Goal: Complete application form: Complete application form

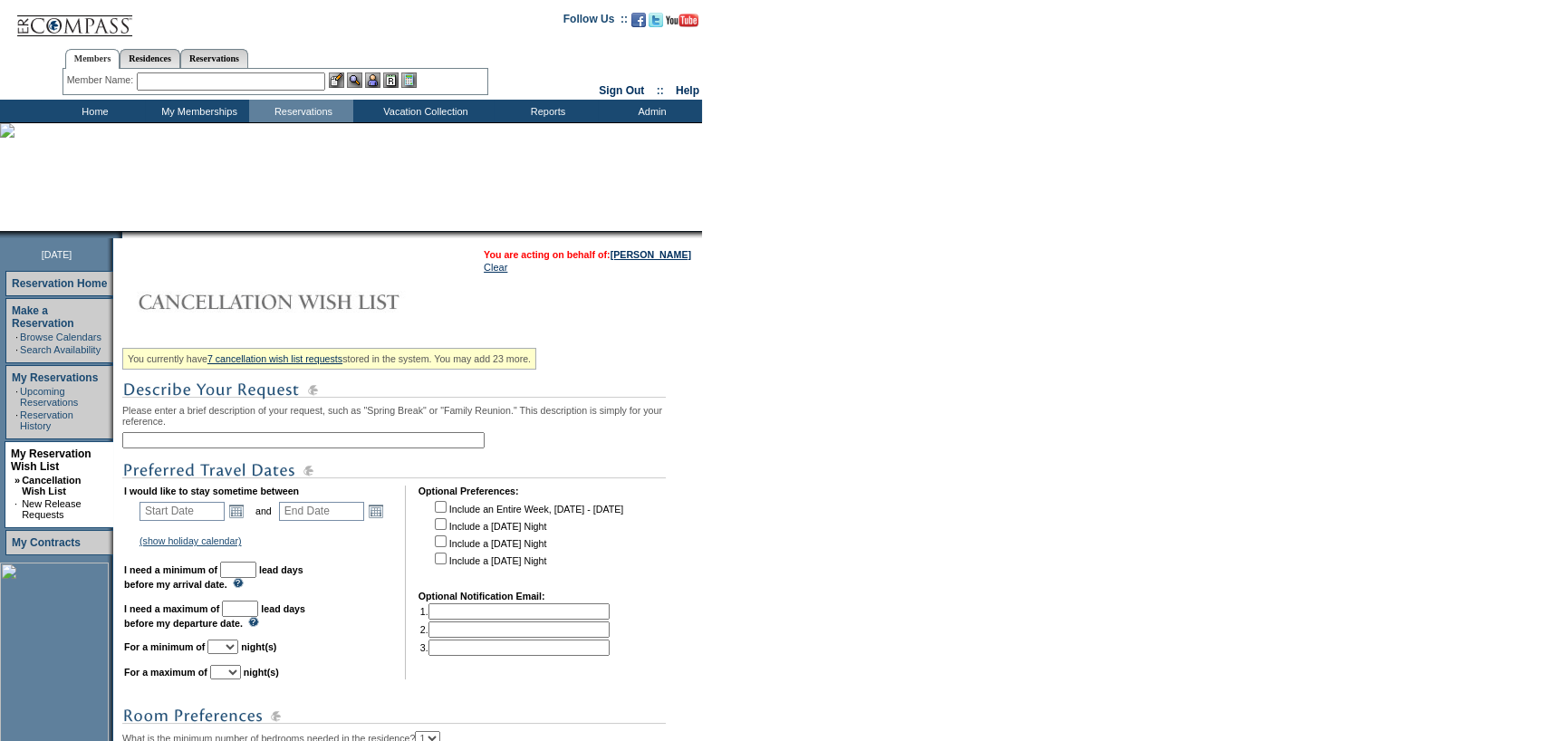
click at [259, 443] on input "text" at bounding box center [303, 440] width 362 height 16
type input "Grand Cayman Add On"
click at [242, 513] on link "Open the calendar popup." at bounding box center [236, 511] width 20 height 20
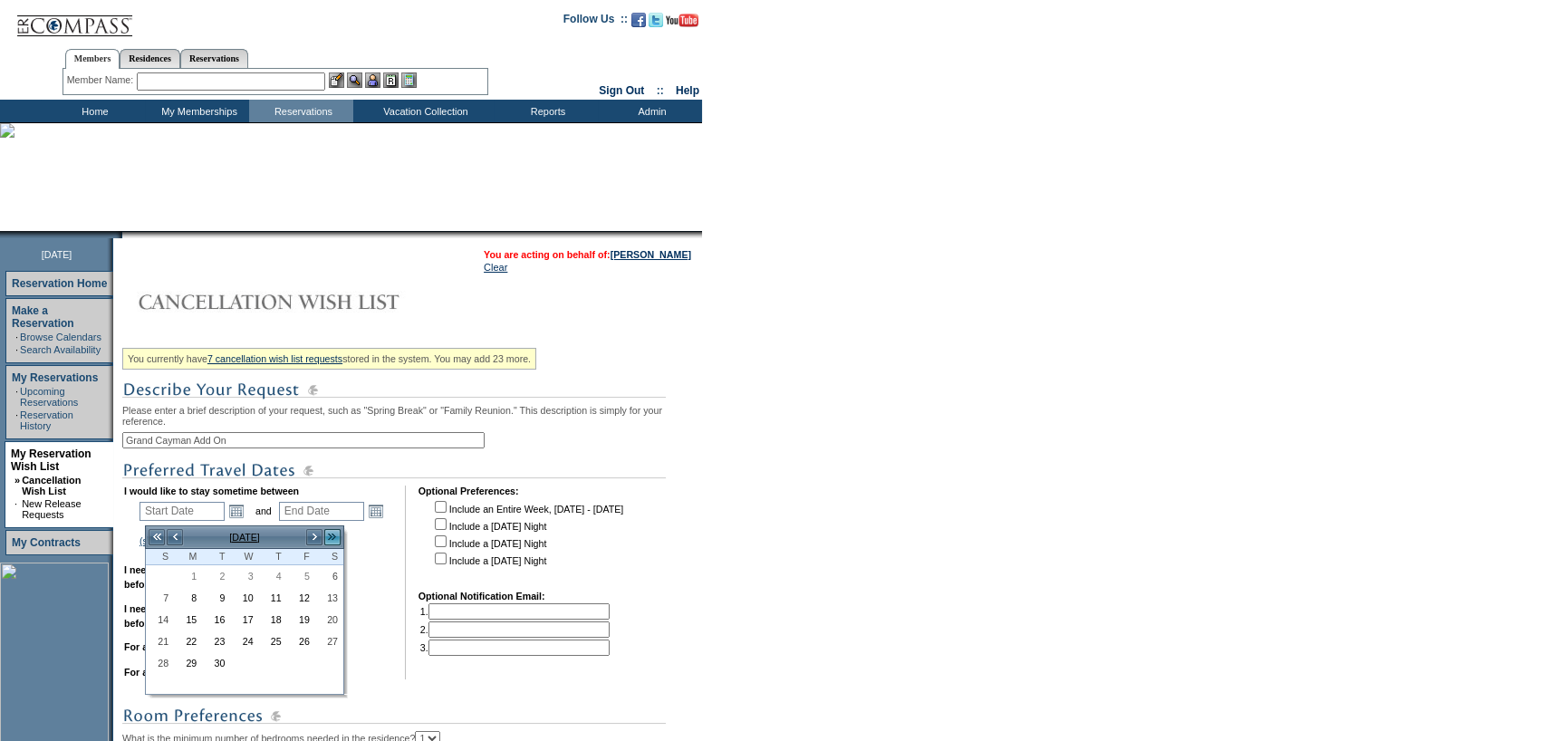
click at [333, 538] on link ">>" at bounding box center [333, 537] width 18 height 18
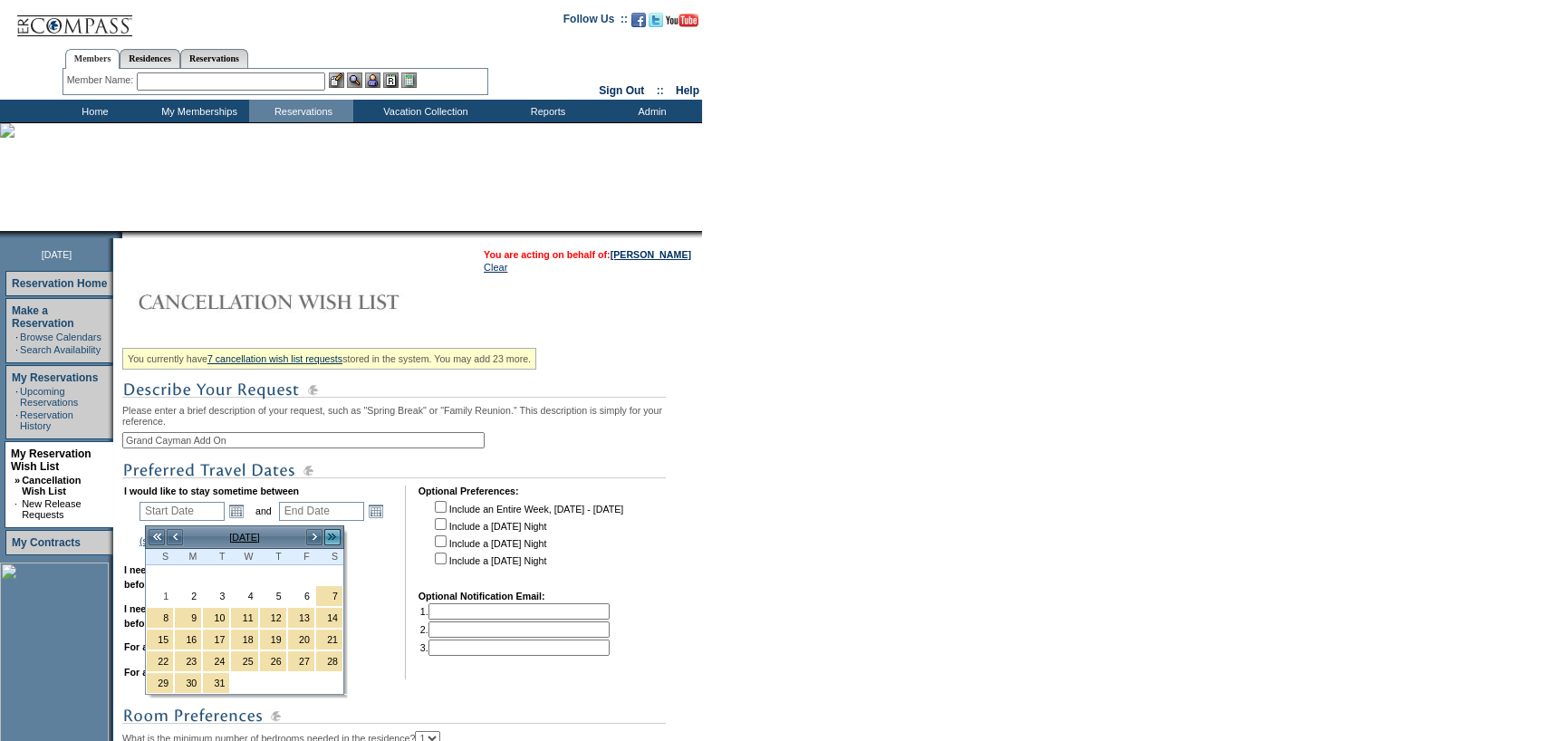
click at [333, 538] on link ">>" at bounding box center [333, 537] width 18 height 18
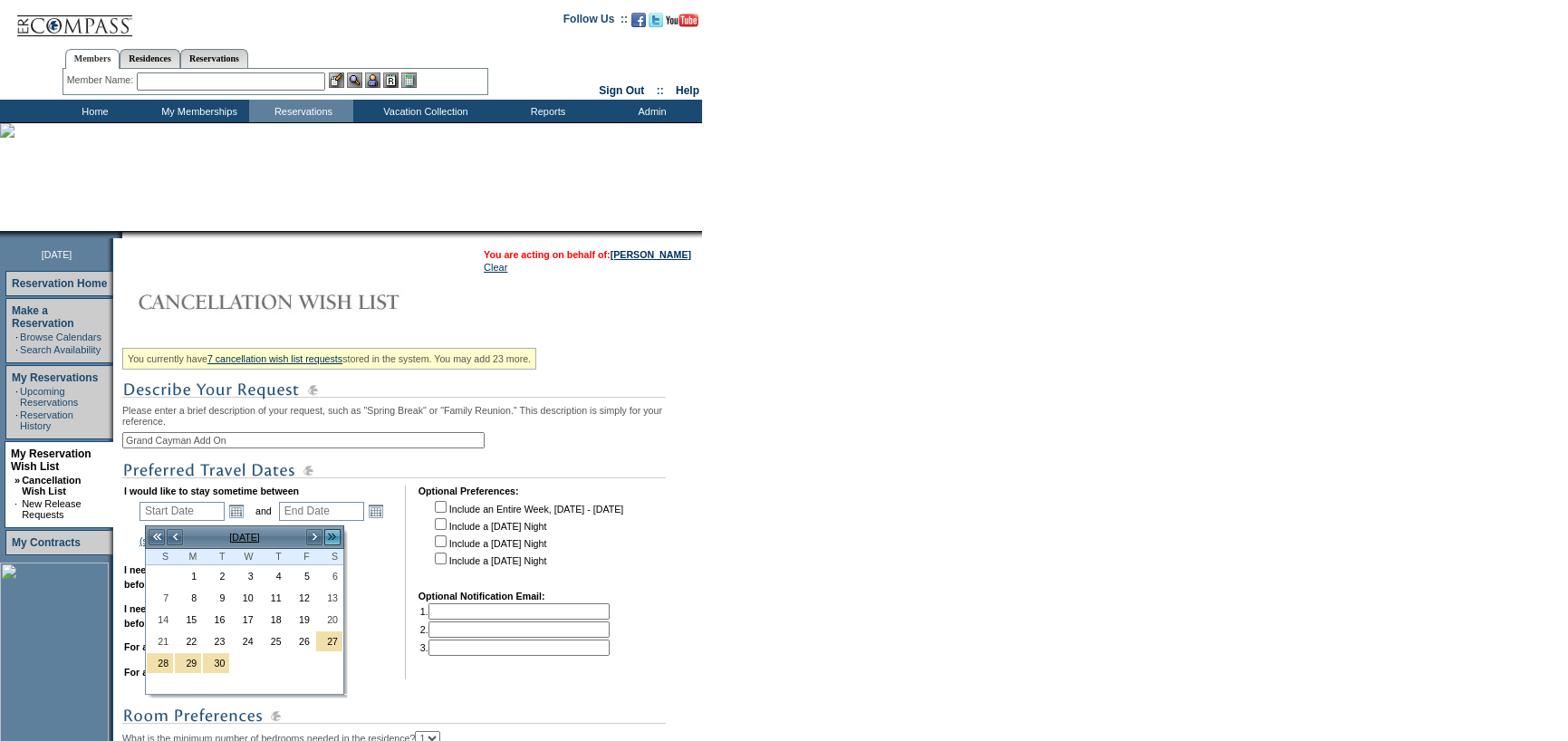
click at [333, 538] on link ">>" at bounding box center [333, 537] width 18 height 18
click at [318, 538] on link ">" at bounding box center [314, 537] width 18 height 18
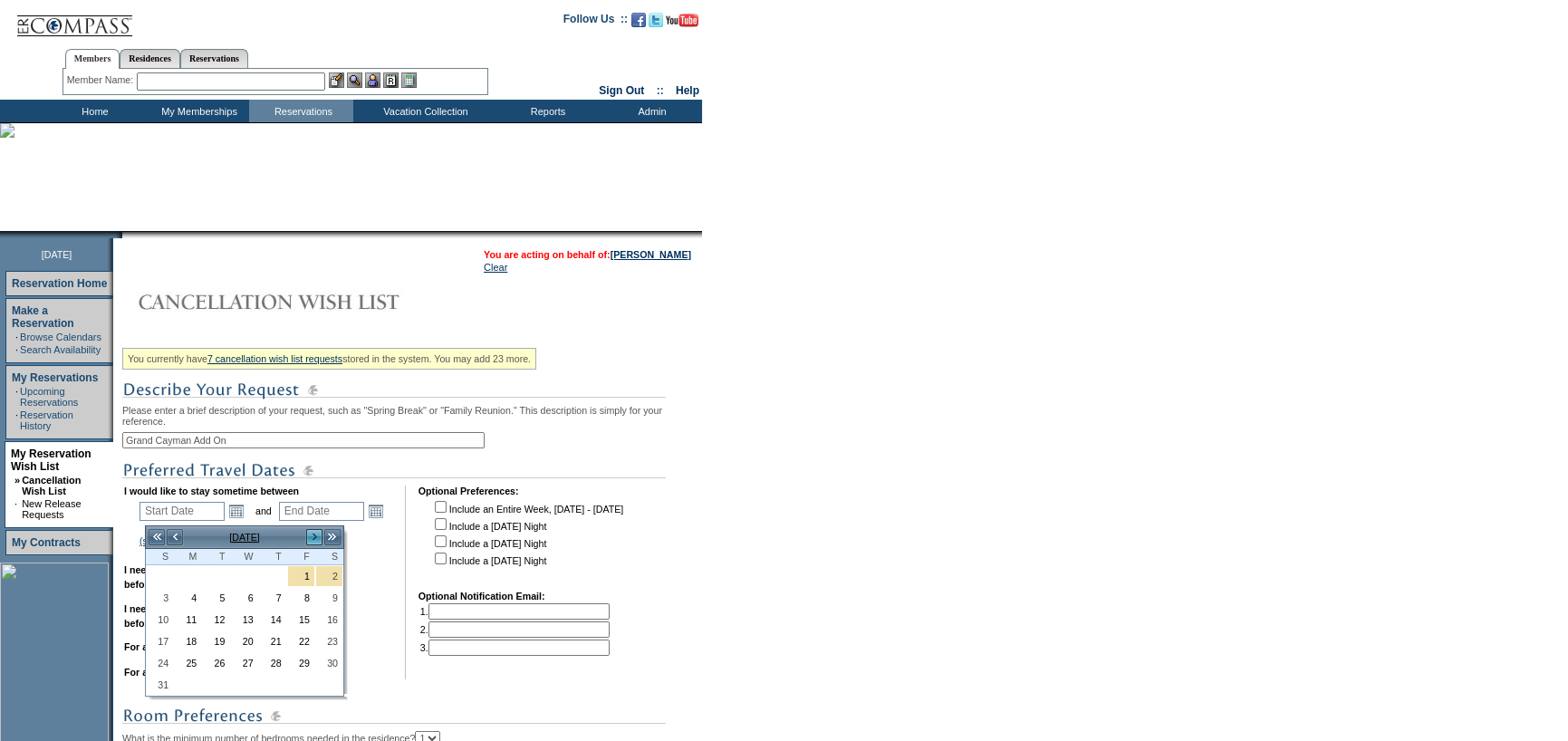
click at [317, 540] on link ">" at bounding box center [314, 537] width 18 height 18
click at [186, 615] on link "15" at bounding box center [188, 620] width 26 height 20
type input "[DATE]"
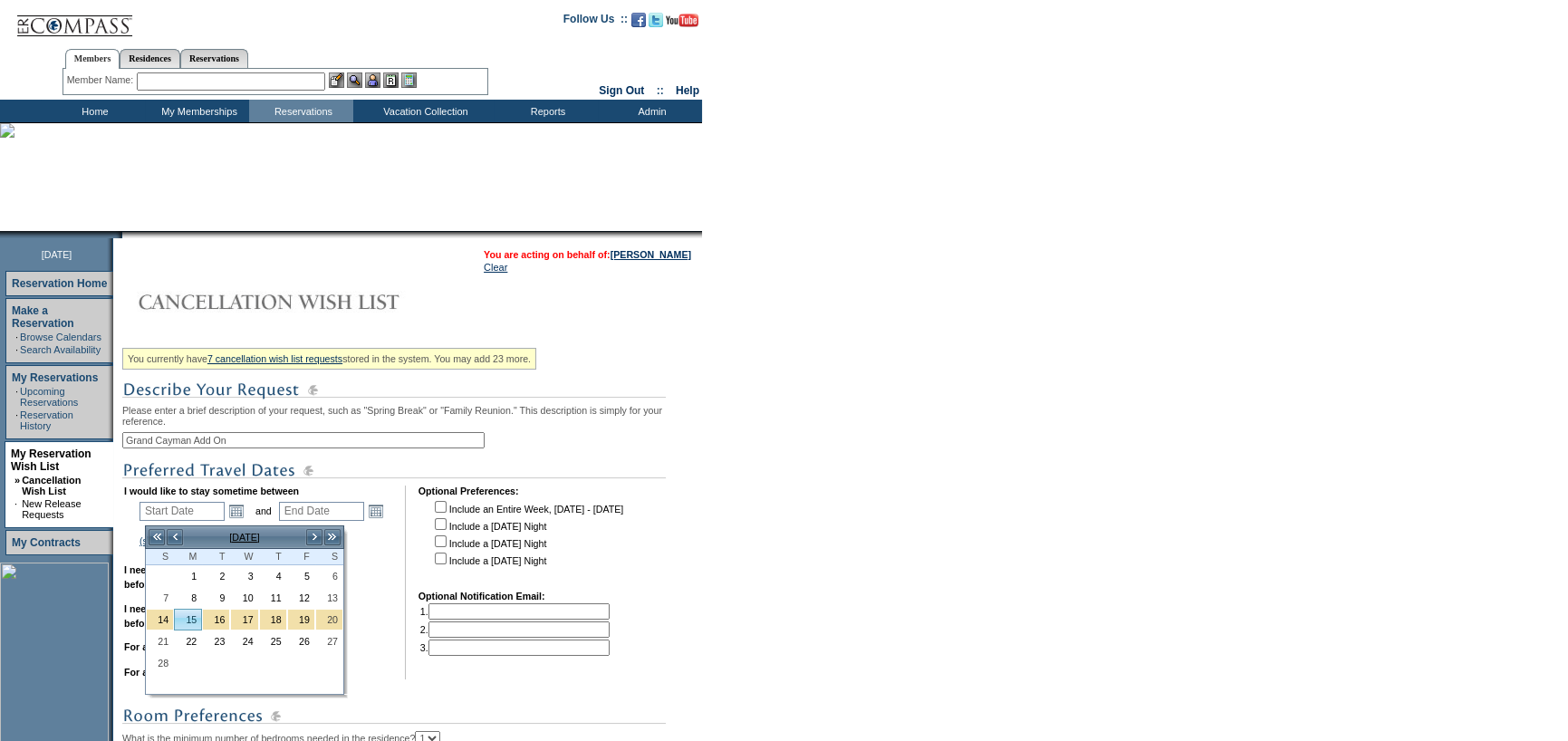
type input "[DATE]"
type input "532"
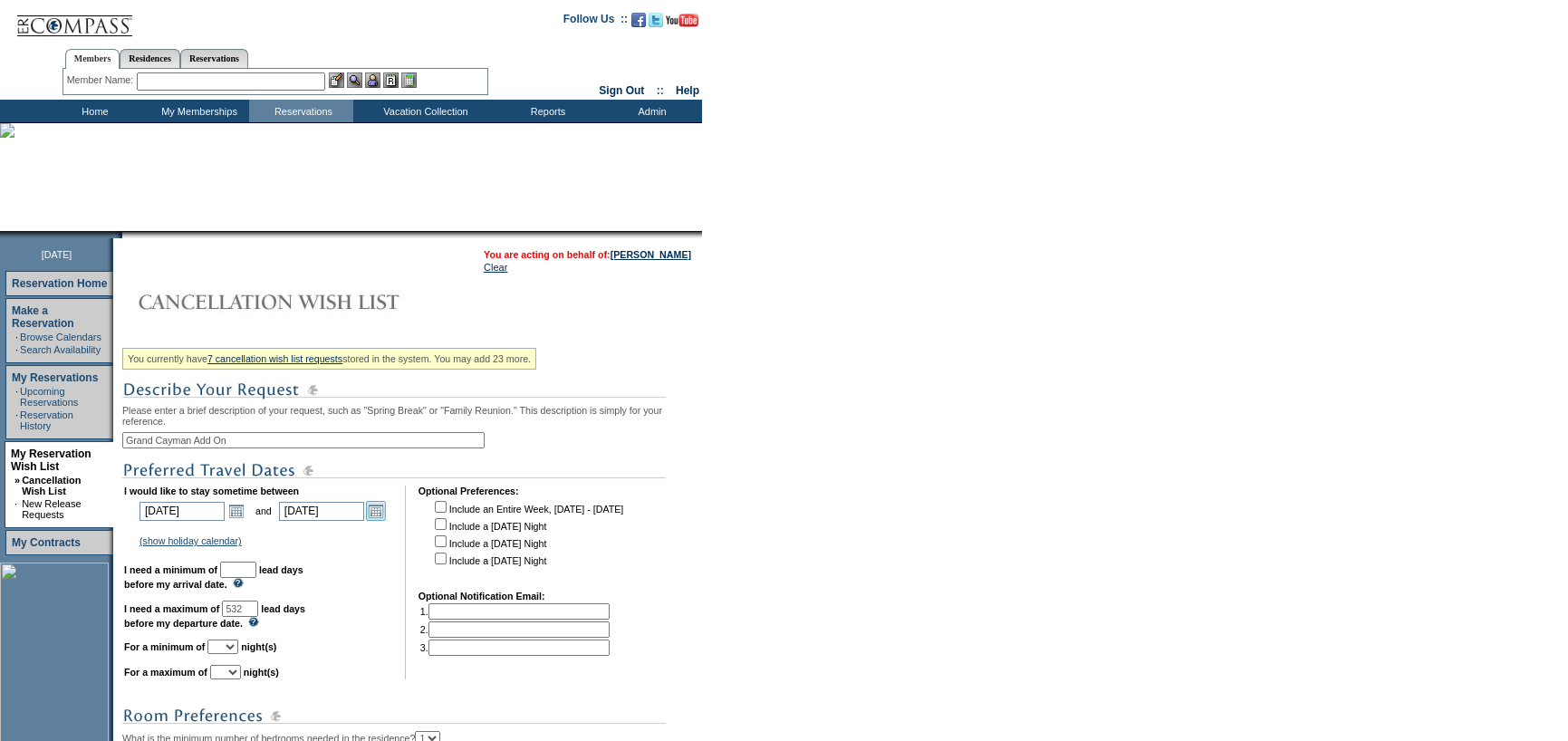
click at [380, 518] on link "Open the calendar popup." at bounding box center [376, 511] width 20 height 20
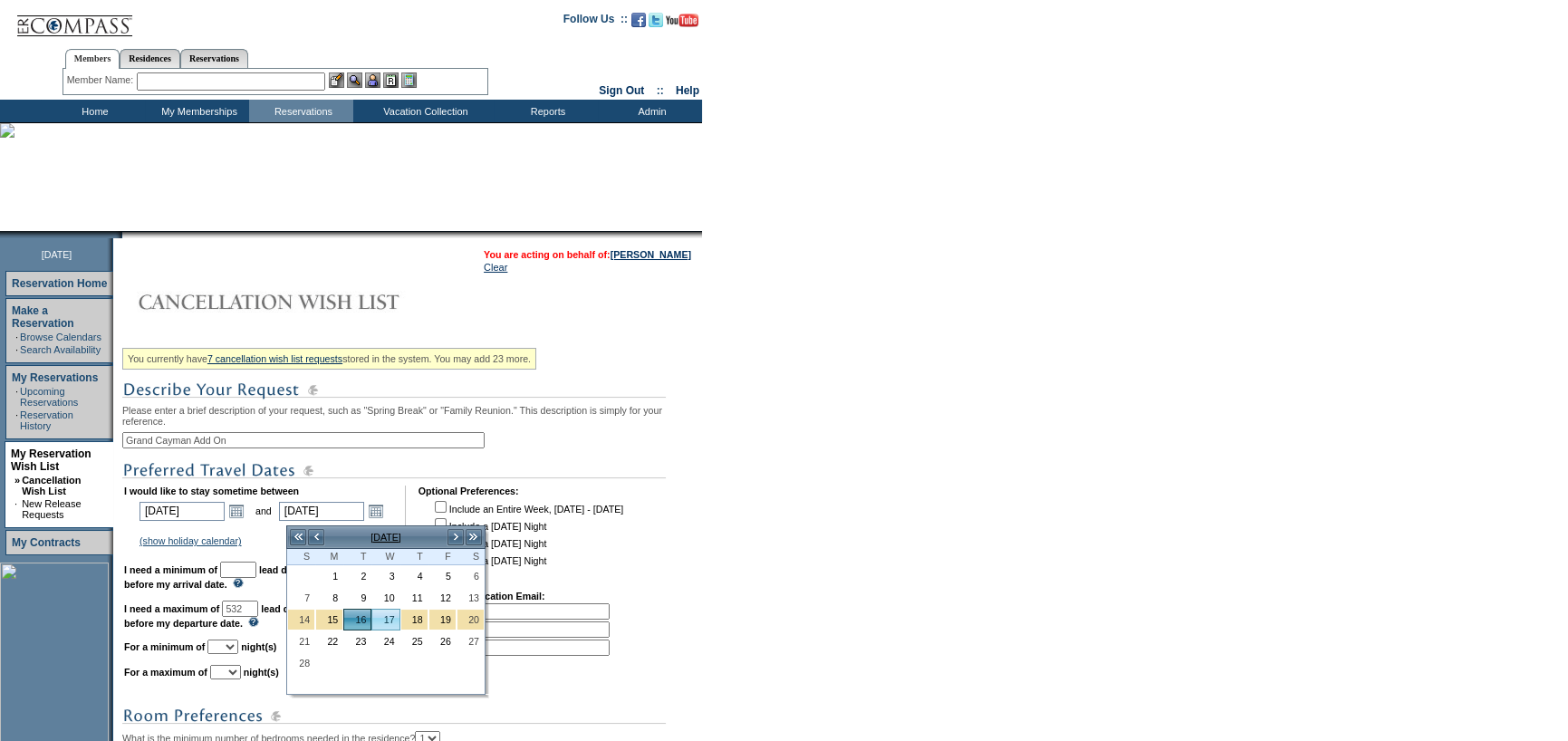
click at [388, 616] on link "17" at bounding box center [385, 620] width 26 height 20
type input "[DATE]"
type input "533"
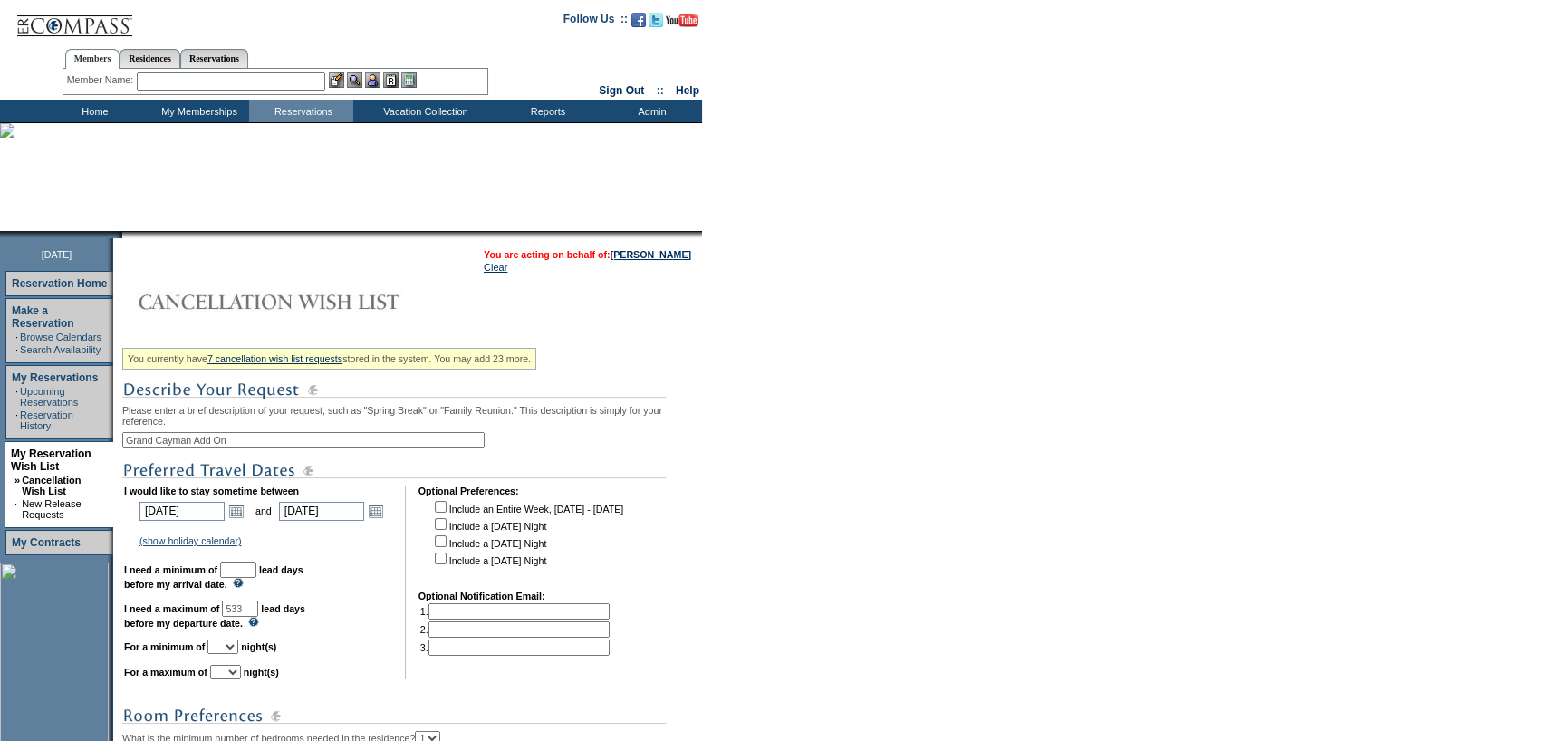
click at [256, 578] on input "text" at bounding box center [238, 570] width 36 height 16
type input "30"
click at [235, 655] on select "1 2 3 4 5 6 7 8 9 10 11 12 13 14" at bounding box center [222, 647] width 31 height 15
select select "2"
click at [229, 646] on select "1 2 3 4 5 6 7 8 9 10 11 12 13 14" at bounding box center [222, 647] width 31 height 15
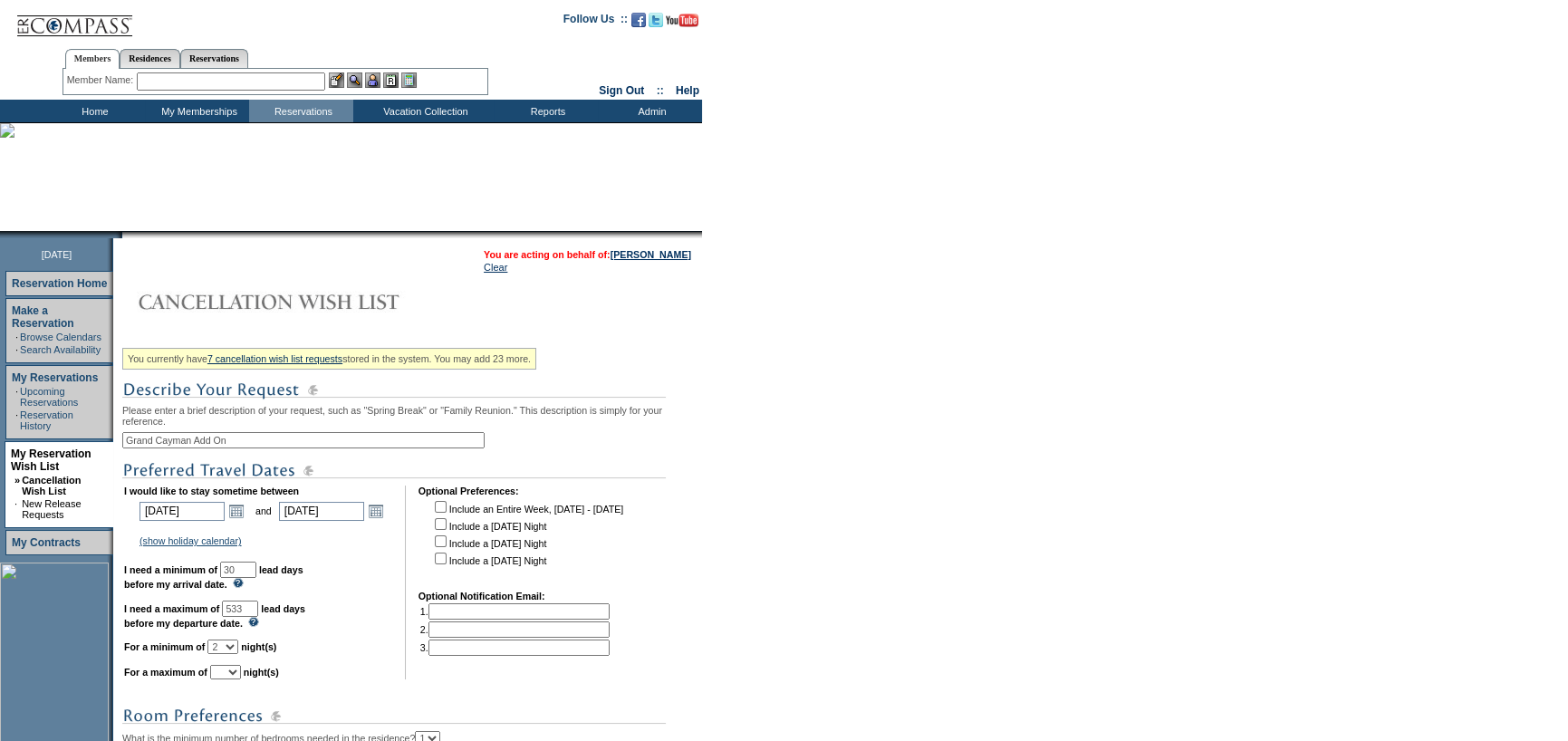
click at [241, 679] on select "1 2 3 4 5 6 7 8 9 10 11 12 13 14" at bounding box center [225, 672] width 31 height 15
select select "2"
click at [232, 673] on select "1 2 3 4 5 6 7 8 9 10 11 12 13 14" at bounding box center [225, 672] width 31 height 15
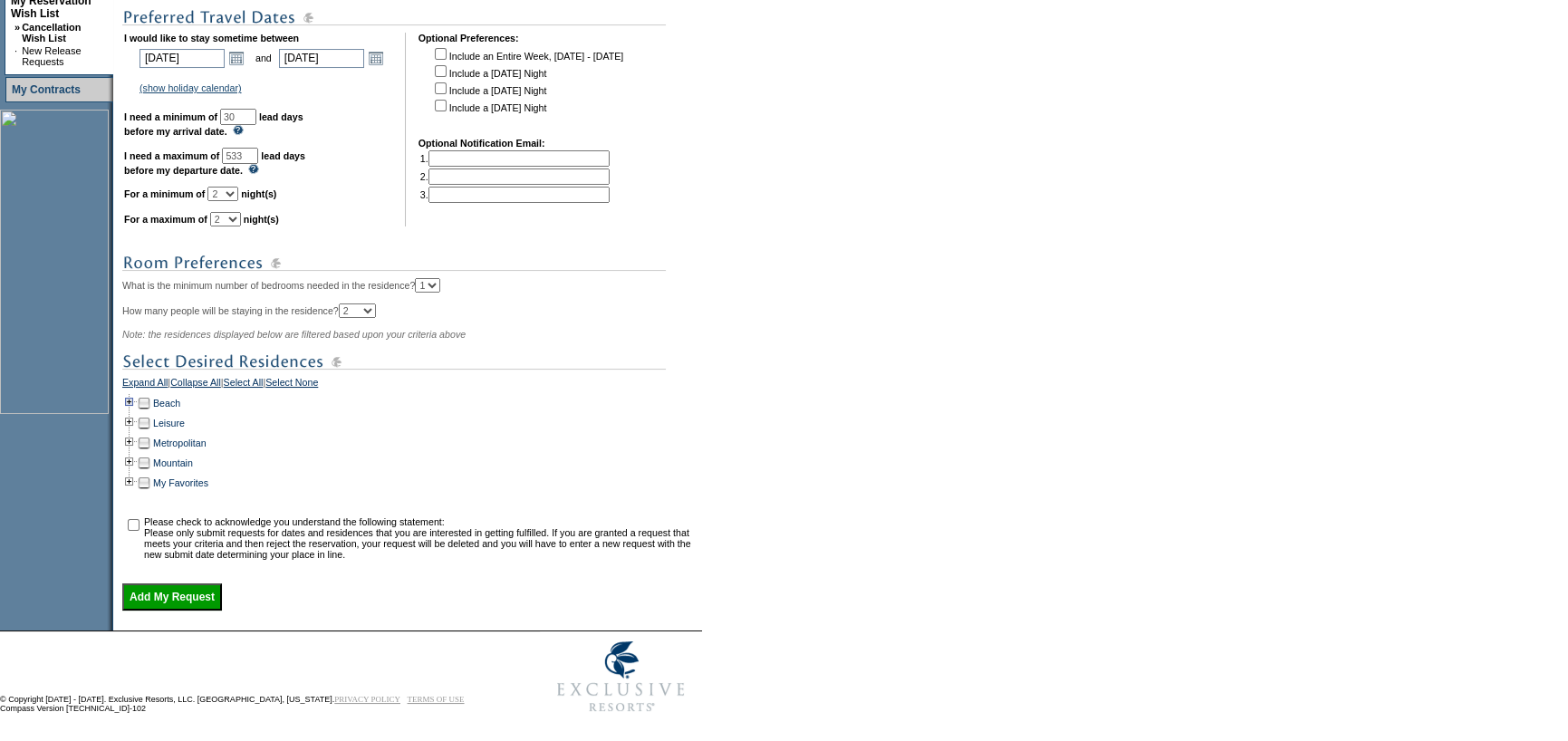
click at [136, 413] on td at bounding box center [129, 403] width 15 height 20
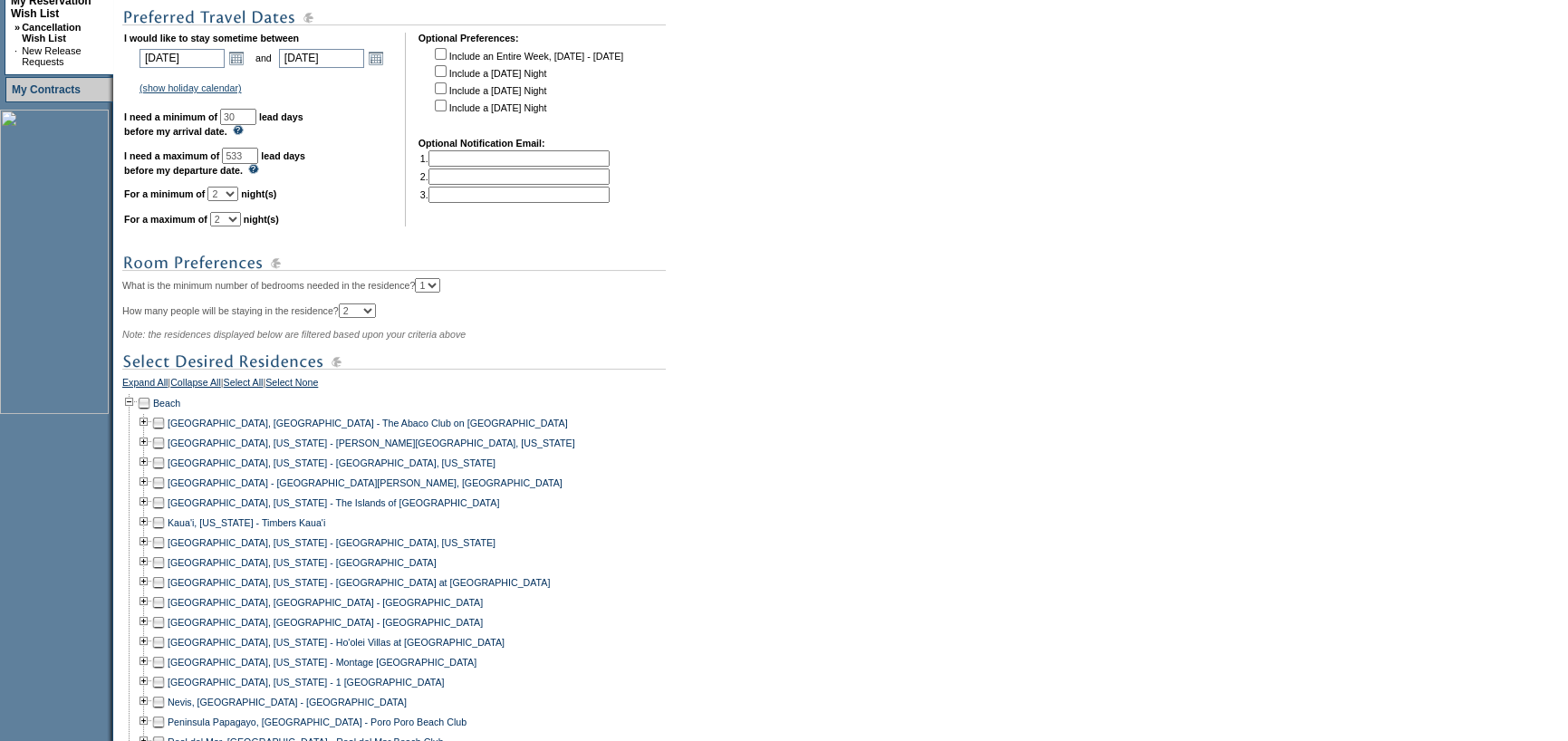
click at [166, 493] on td at bounding box center [158, 483] width 15 height 20
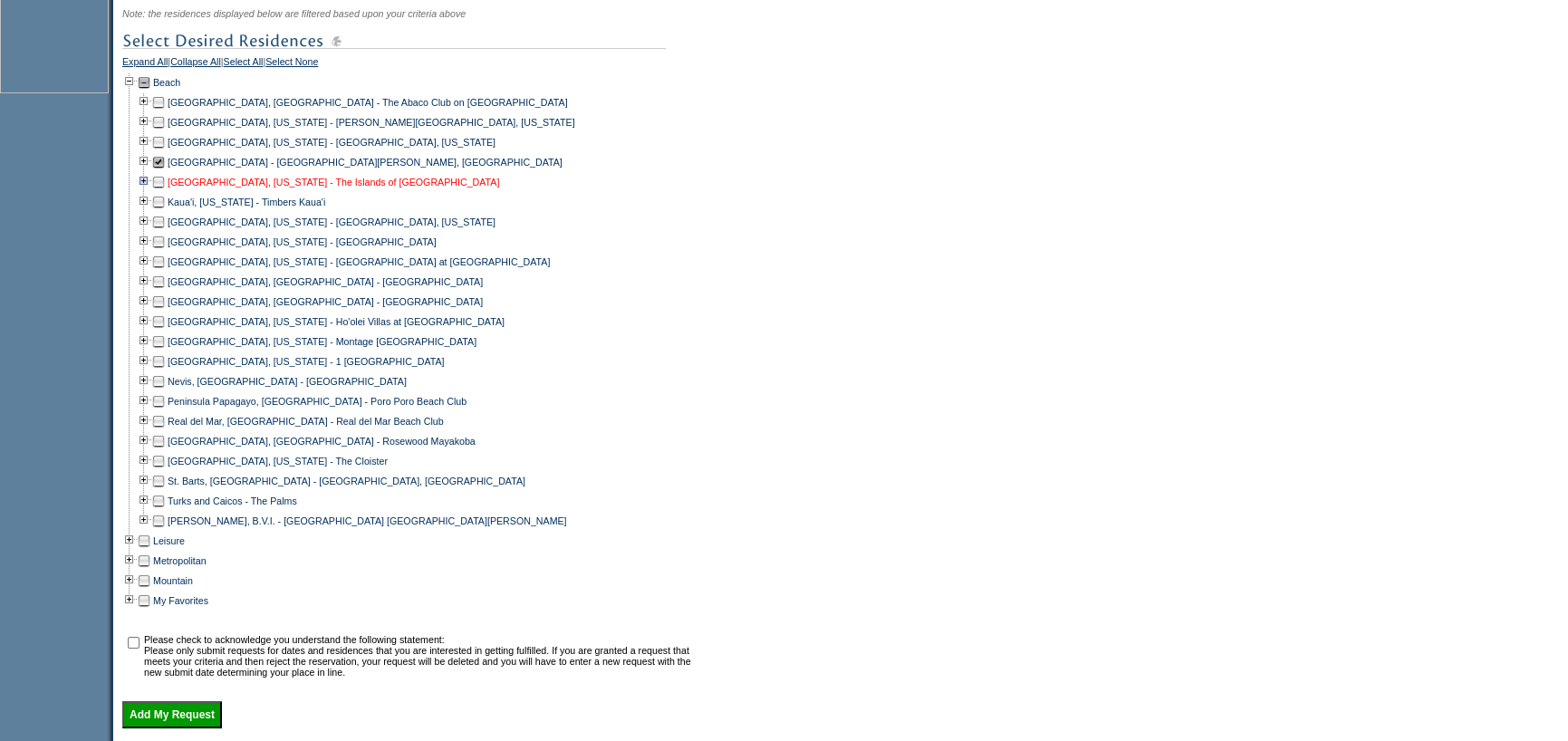
scroll to position [916, 0]
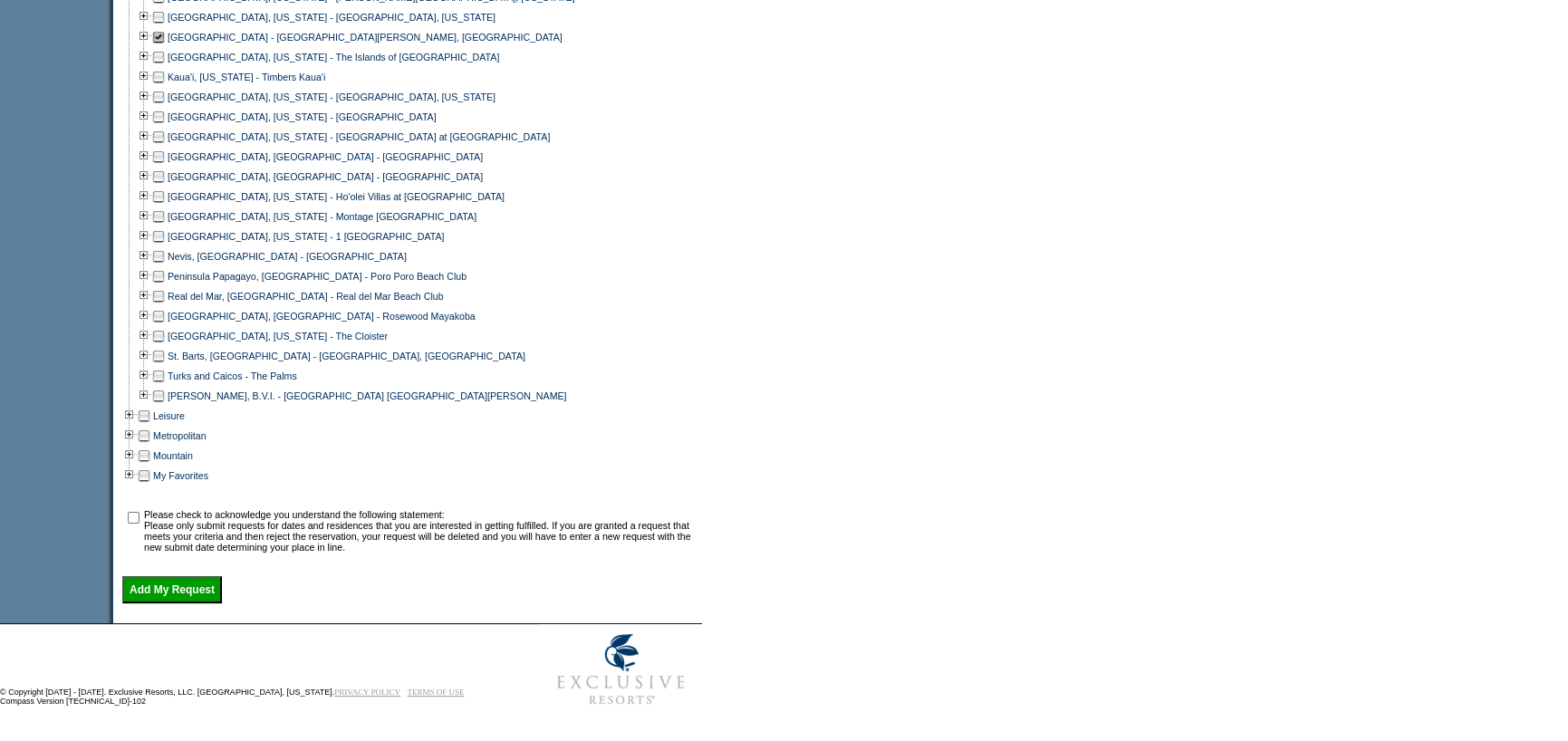
click at [136, 512] on input "checkbox" at bounding box center [134, 518] width 12 height 12
checkbox input "true"
click at [136, 585] on input "Add My Request" at bounding box center [172, 589] width 99 height 27
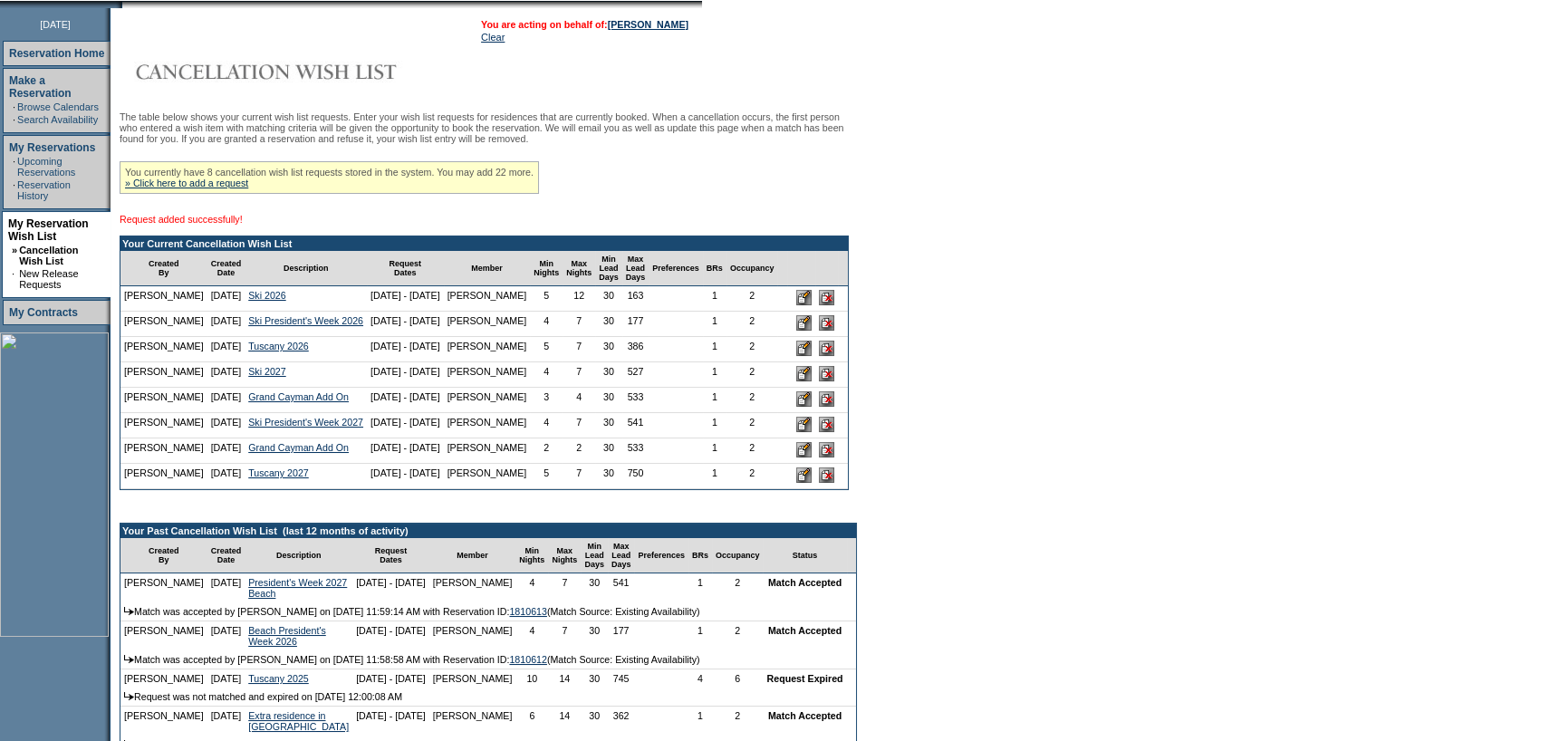
scroll to position [204, 0]
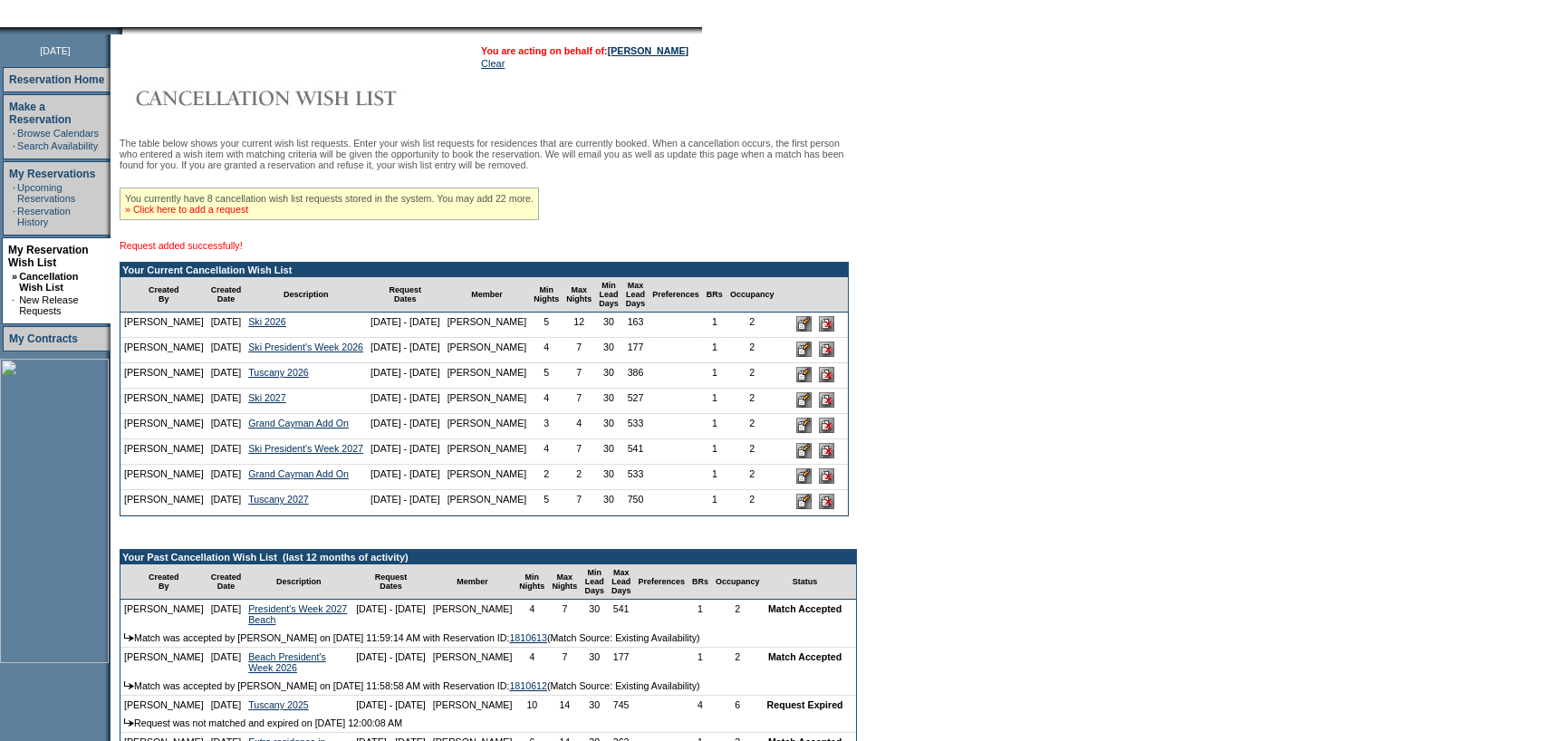
click at [212, 215] on link "» Click here to add a request" at bounding box center [187, 209] width 123 height 11
